Goal: Task Accomplishment & Management: Manage account settings

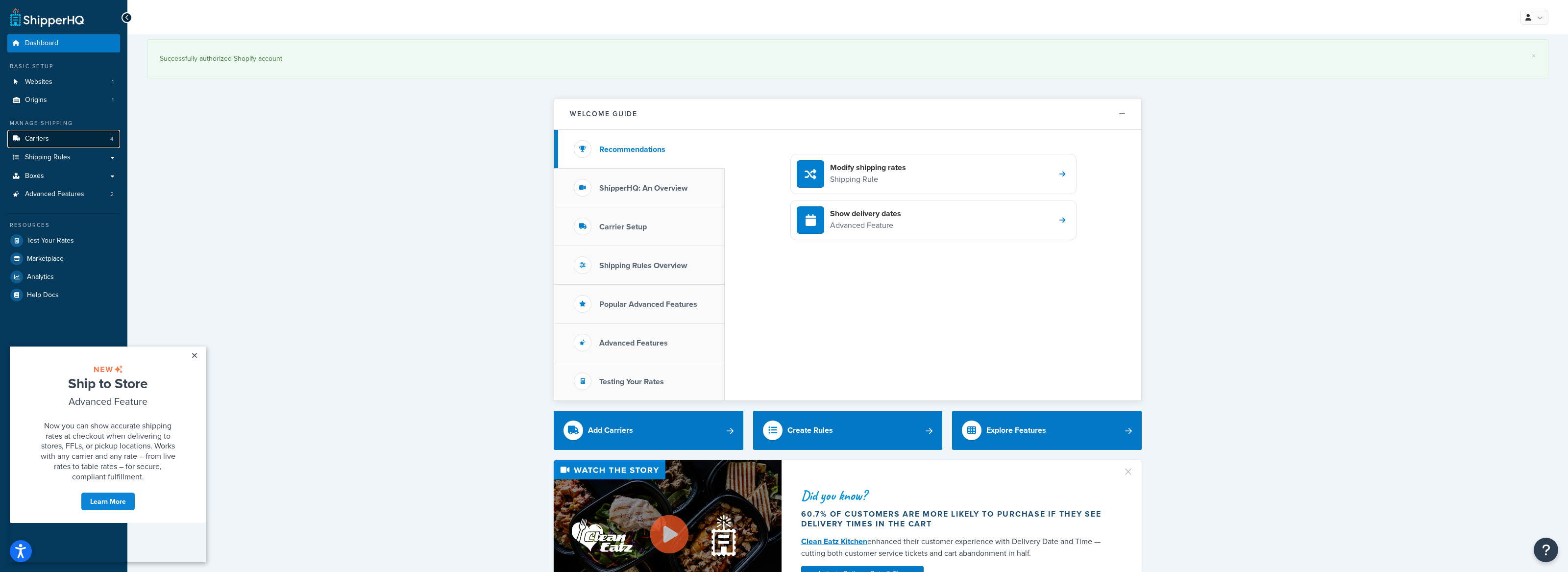
click at [77, 139] on link "Carriers 4" at bounding box center [63, 139] width 113 height 18
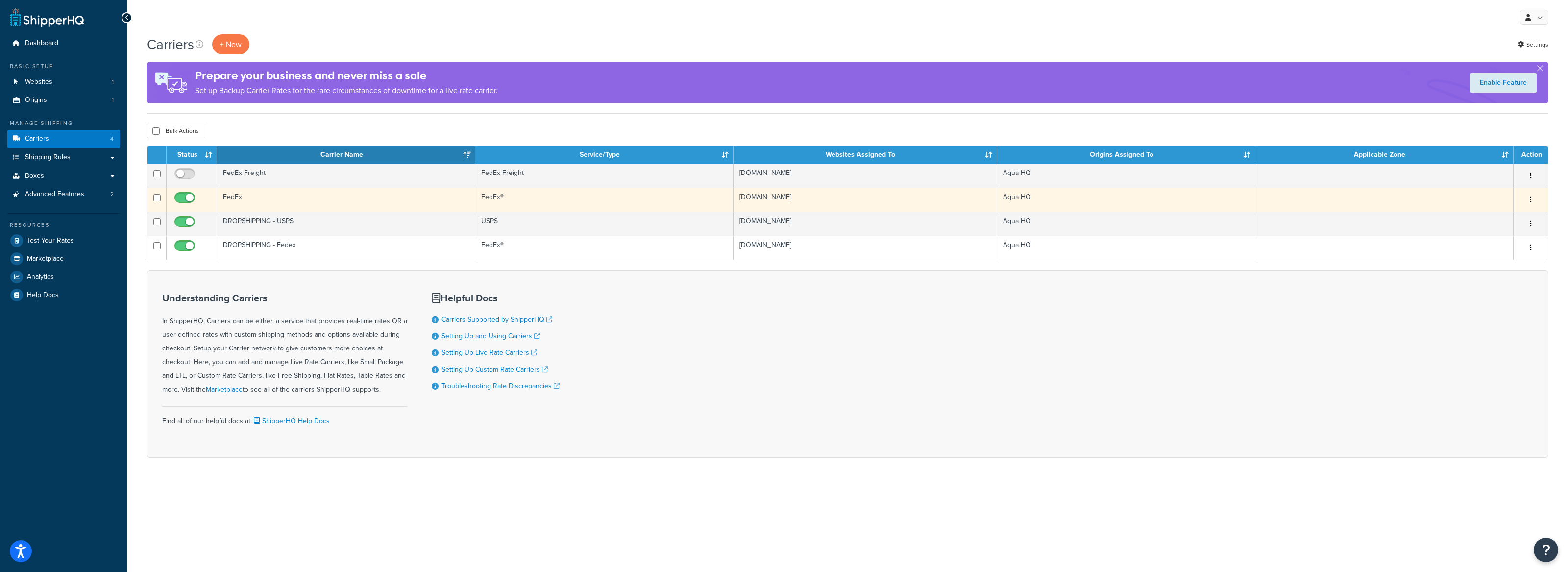
click at [247, 197] on td "FedEx" at bounding box center [346, 199] width 258 height 24
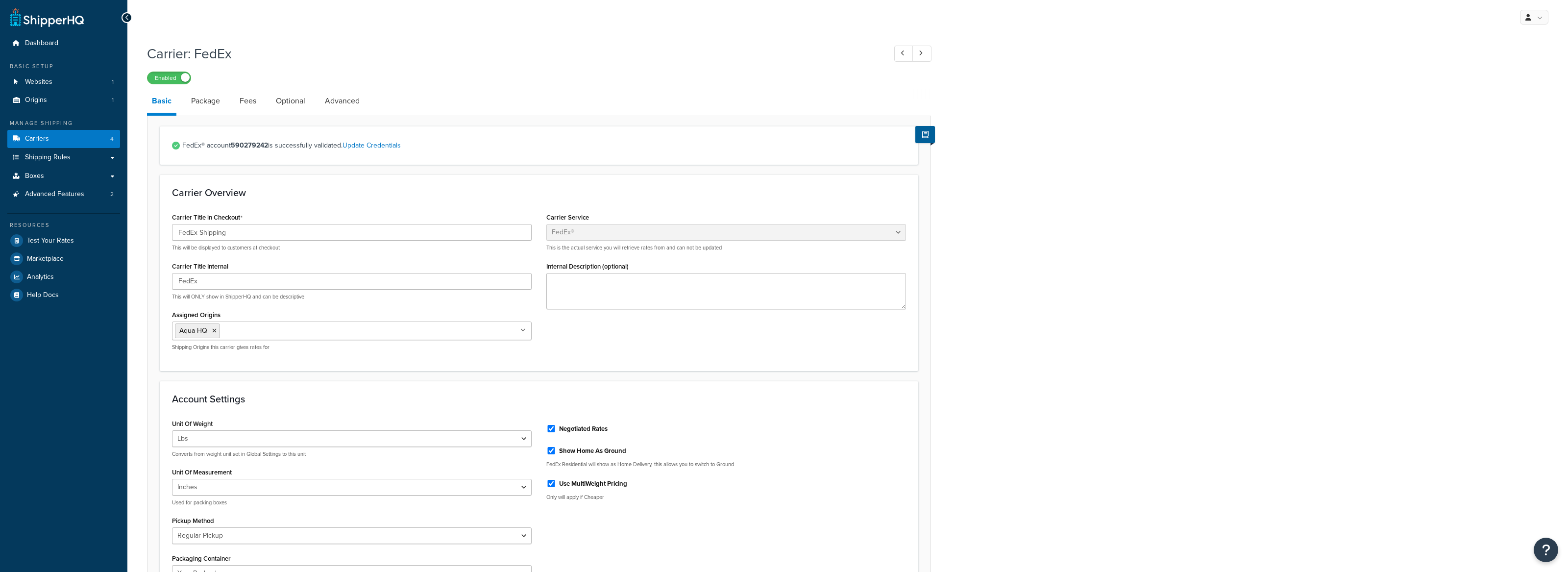
select select "fedEx"
select select "REGULAR_PICKUP"
select select "YOUR_PACKAGING"
